Goal: Find specific page/section: Find specific page/section

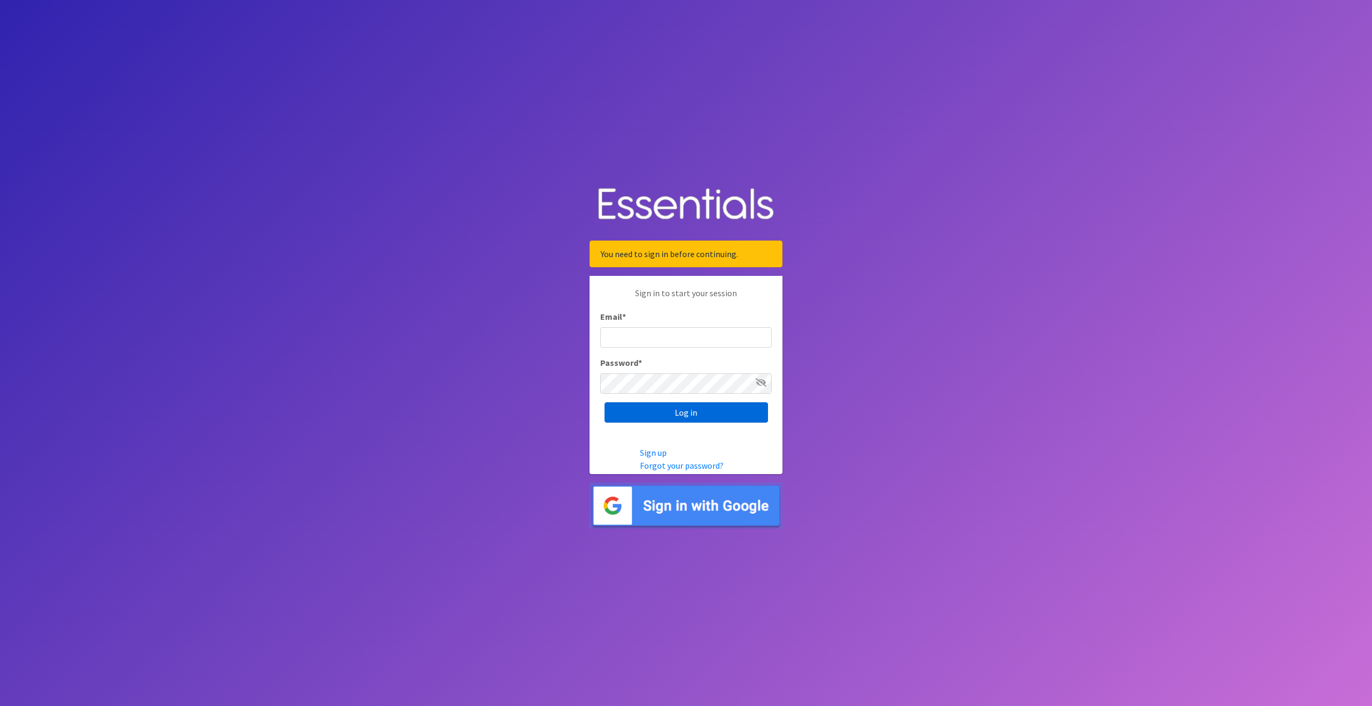
type input "outreach@carecollectiveswmi.org"
click at [660, 408] on input "Log in" at bounding box center [686, 412] width 163 height 20
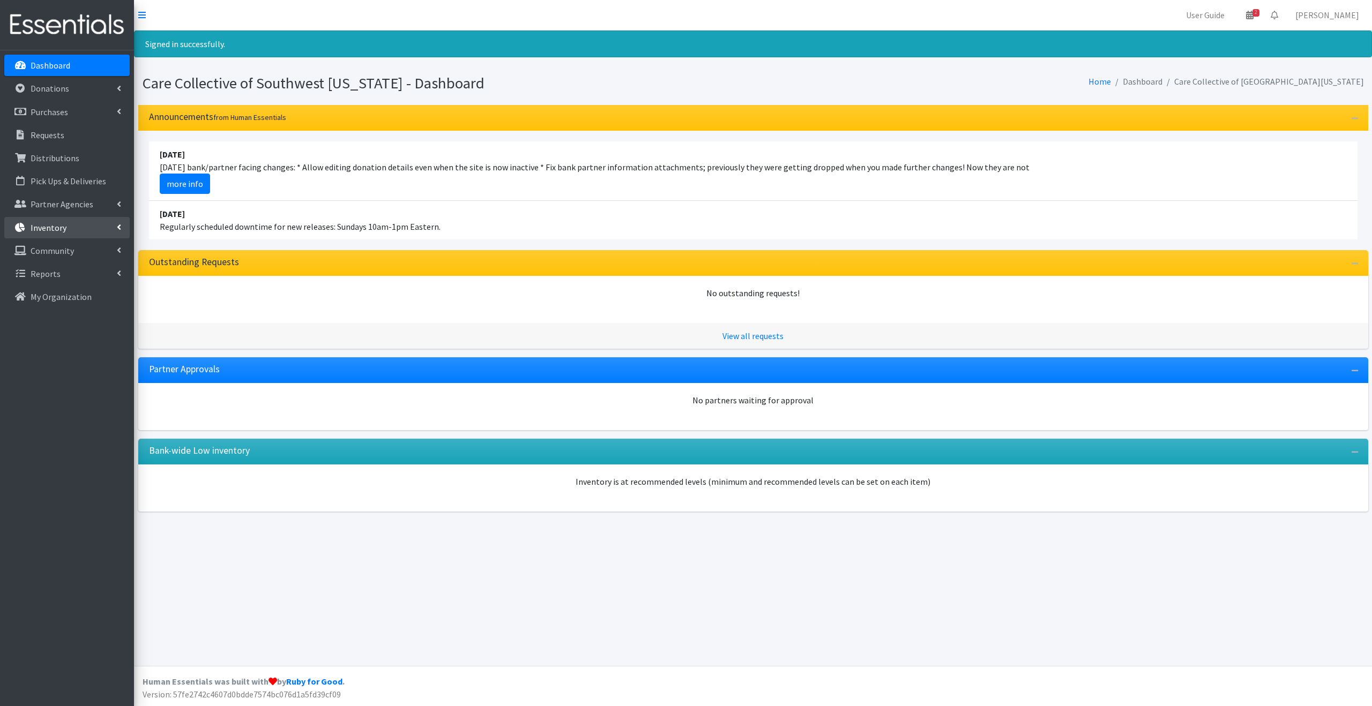
click at [82, 223] on link "Inventory" at bounding box center [66, 227] width 125 height 21
click at [79, 273] on link "Kits" at bounding box center [66, 273] width 125 height 21
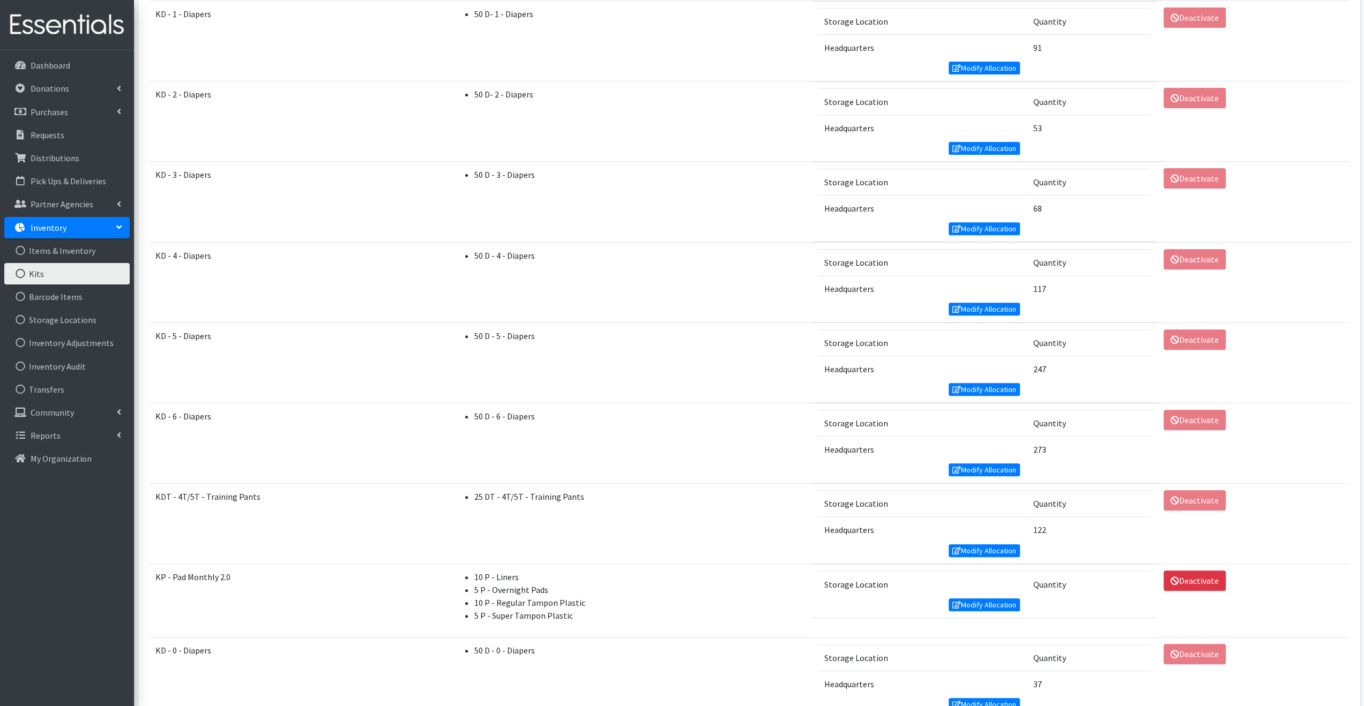
scroll to position [377, 0]
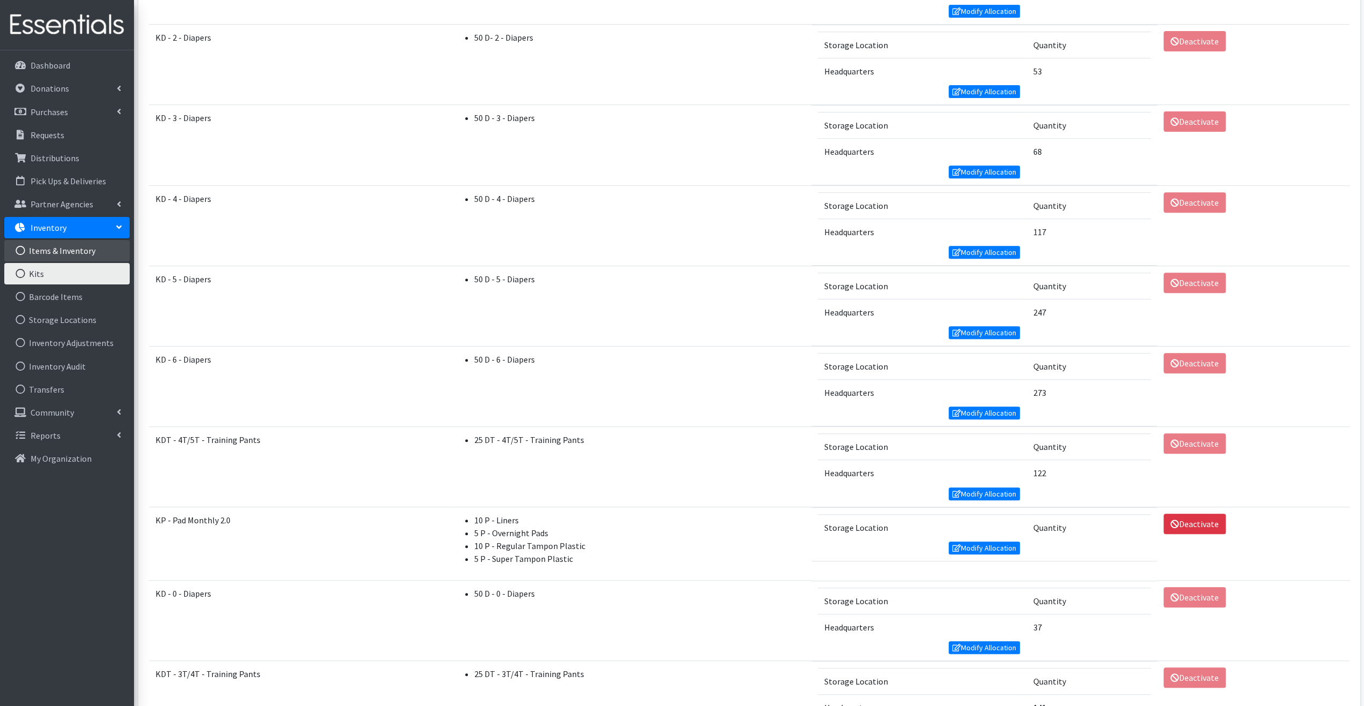
click at [70, 248] on link "Items & Inventory" at bounding box center [66, 250] width 125 height 21
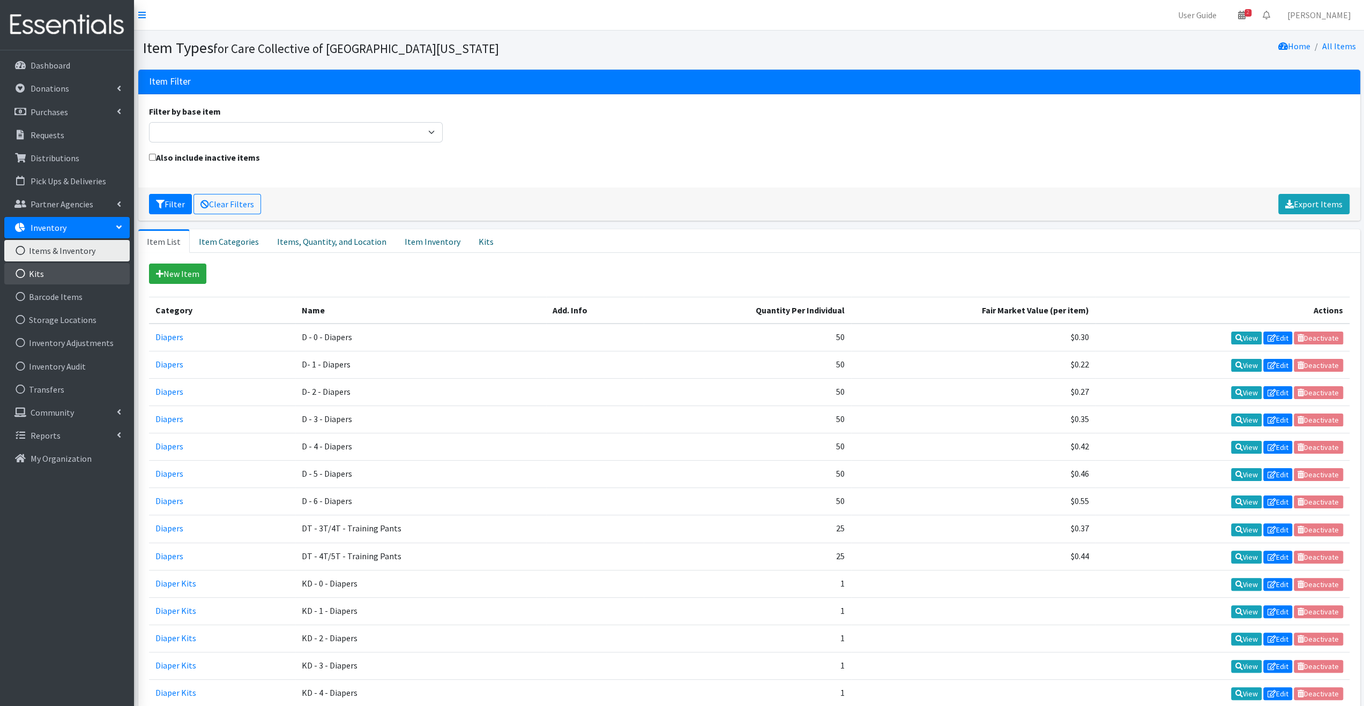
click at [76, 277] on link "Kits" at bounding box center [66, 273] width 125 height 21
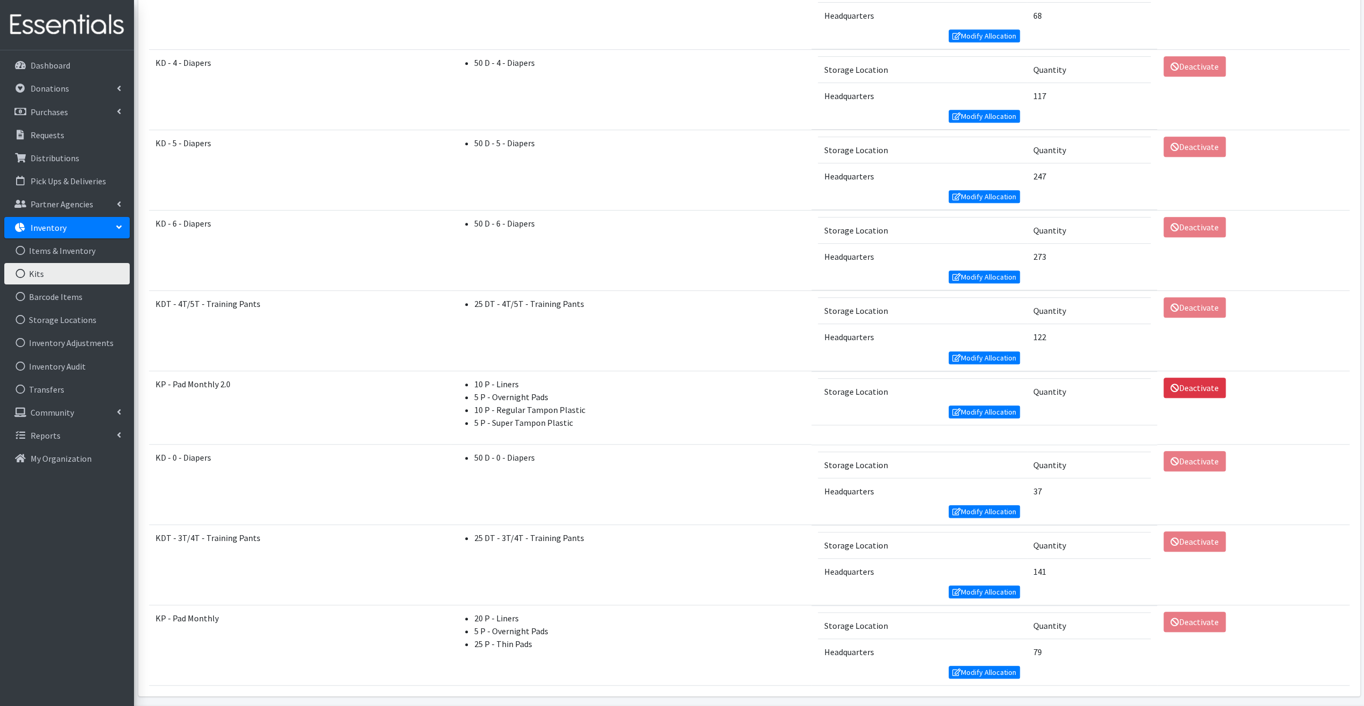
scroll to position [538, 0]
